Goal: Obtain resource: Obtain resource

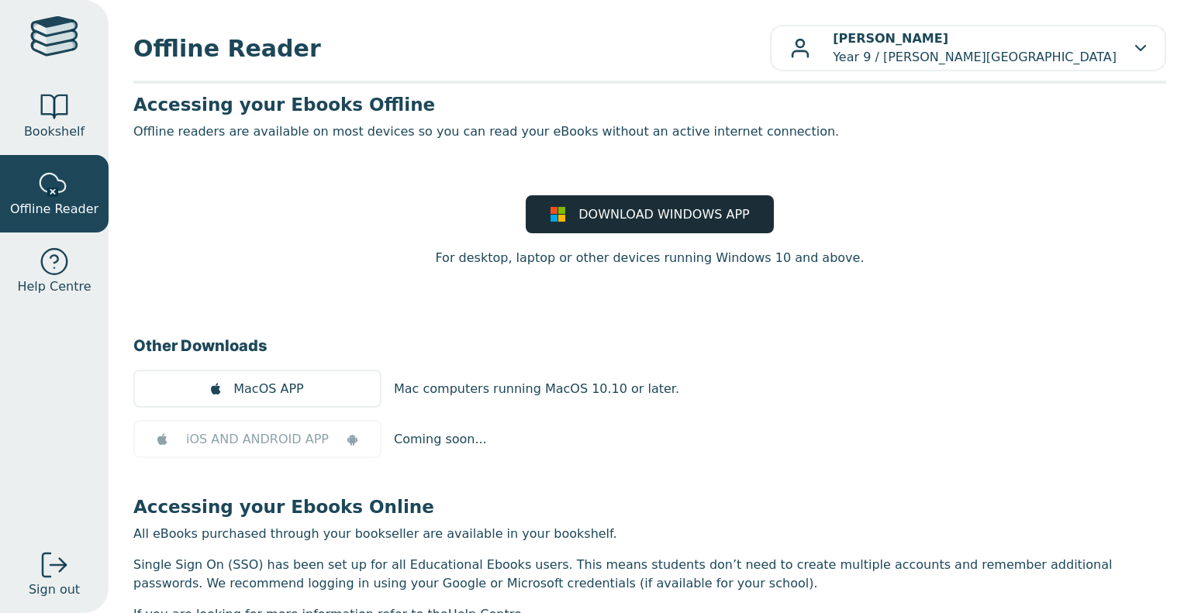
click at [623, 226] on link "DOWNLOAD WINDOWS APP" at bounding box center [650, 214] width 248 height 38
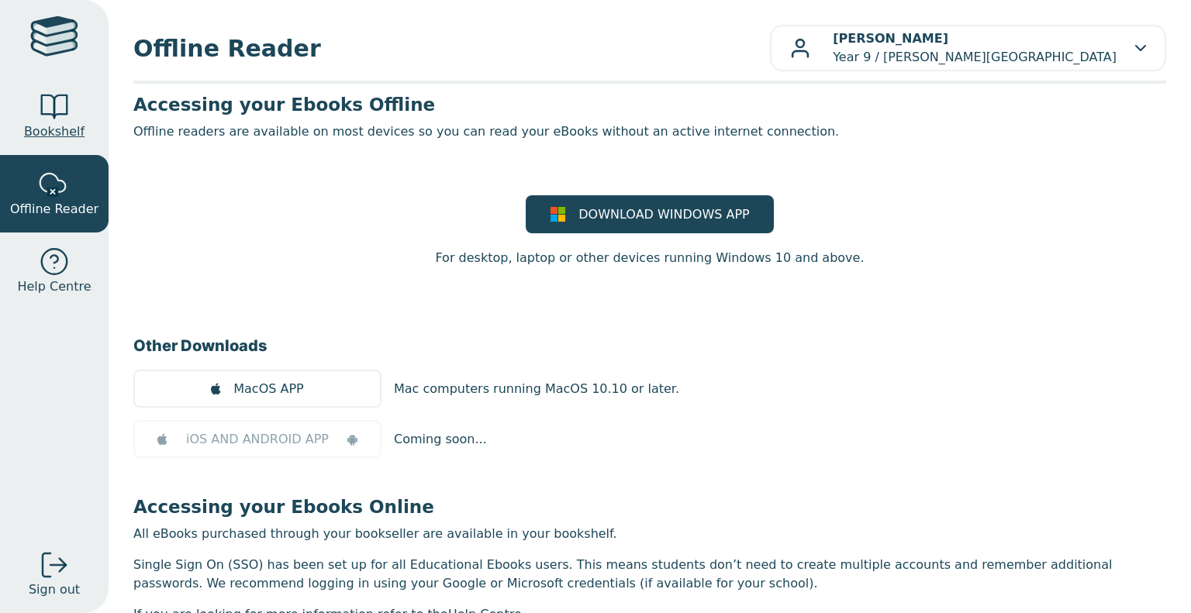
click at [62, 105] on div at bounding box center [54, 106] width 31 height 31
click at [53, 131] on span "Bookshelf" at bounding box center [54, 132] width 60 height 19
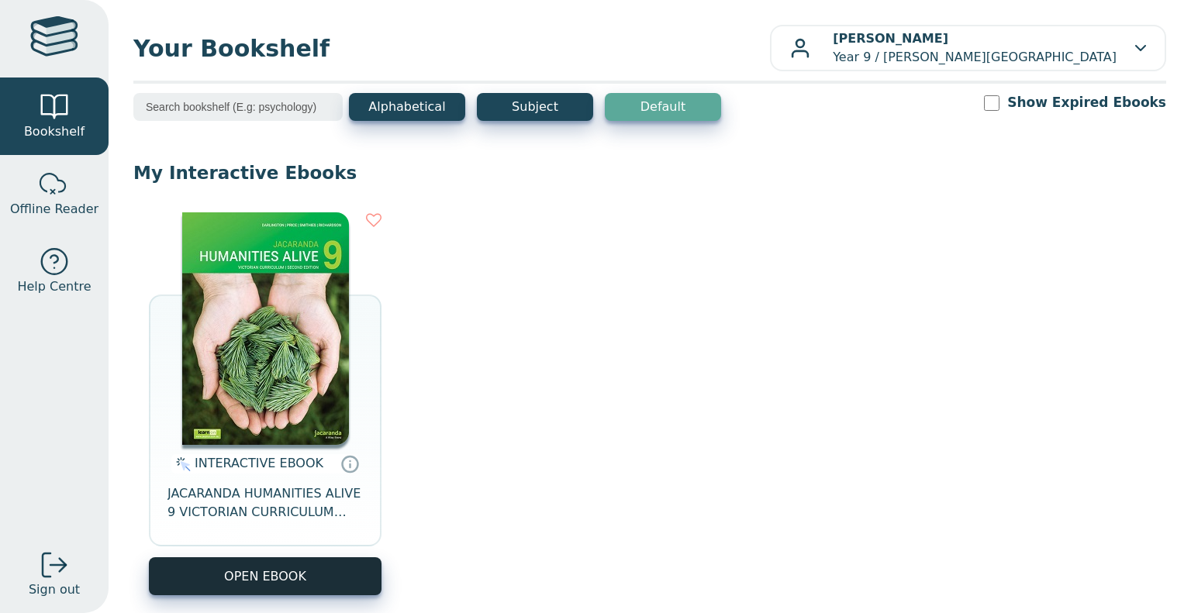
click at [320, 561] on button "OPEN EBOOK" at bounding box center [265, 576] width 233 height 38
